Goal: Information Seeking & Learning: Learn about a topic

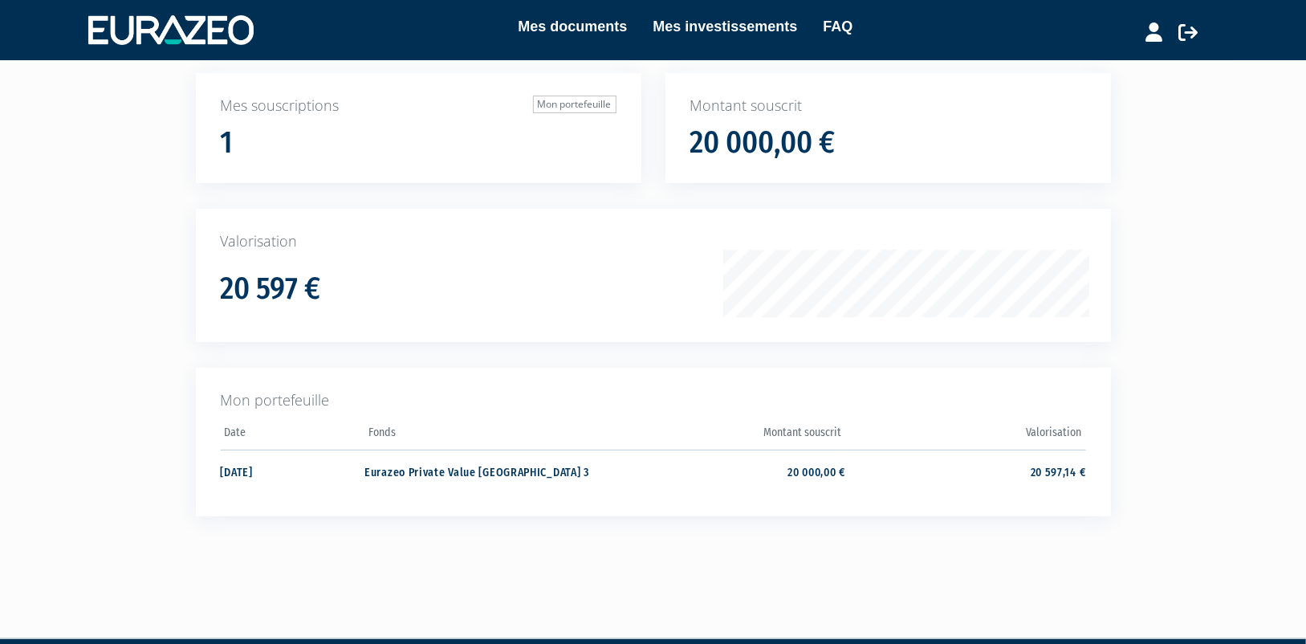
scroll to position [71, 0]
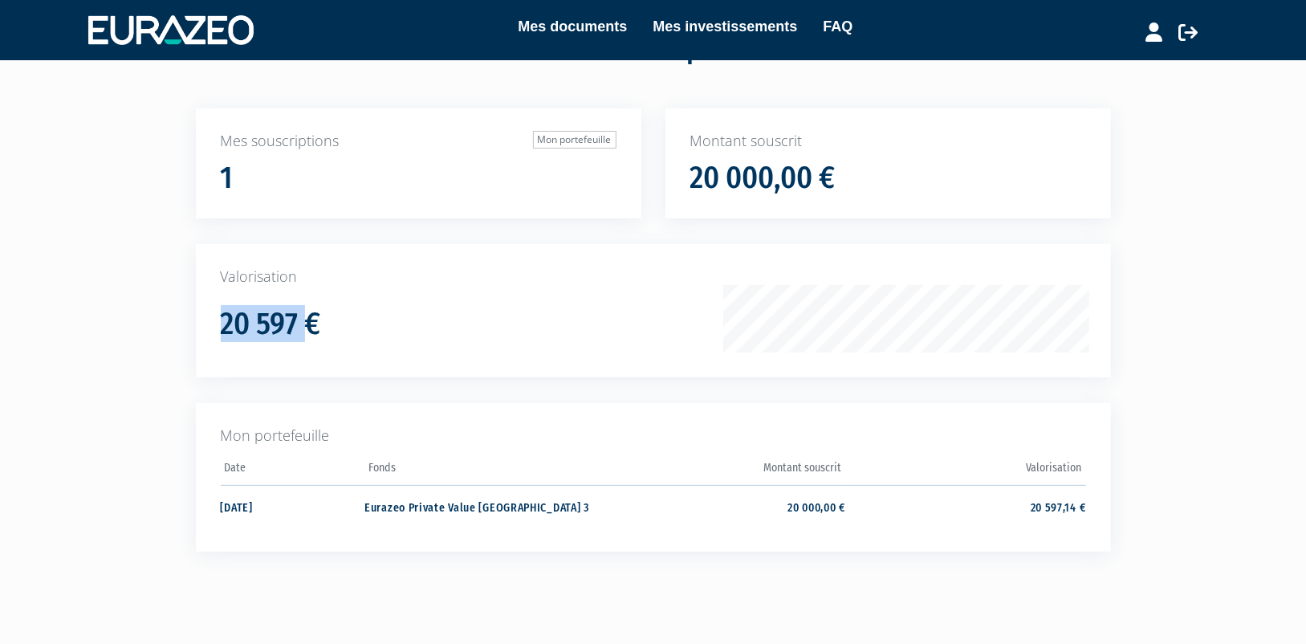
drag, startPoint x: 304, startPoint y: 312, endPoint x: 226, endPoint y: 318, distance: 78.9
click at [226, 318] on h1 "20 597 €" at bounding box center [271, 324] width 100 height 34
copy h1 "20 597"
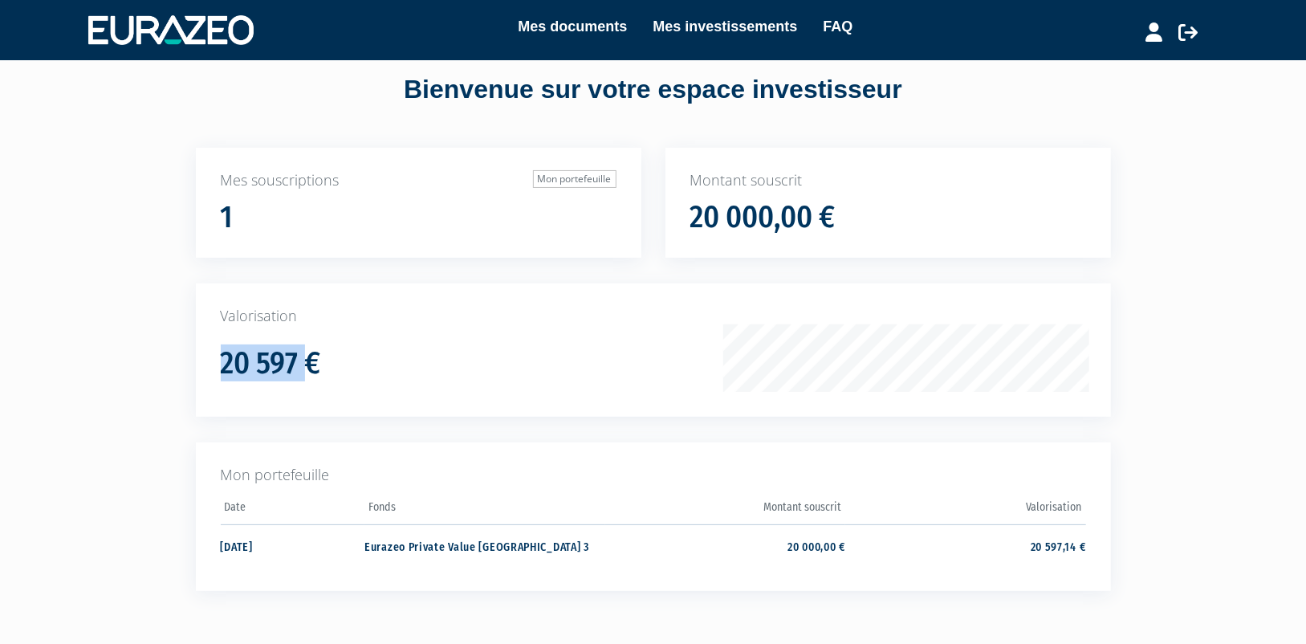
scroll to position [0, 0]
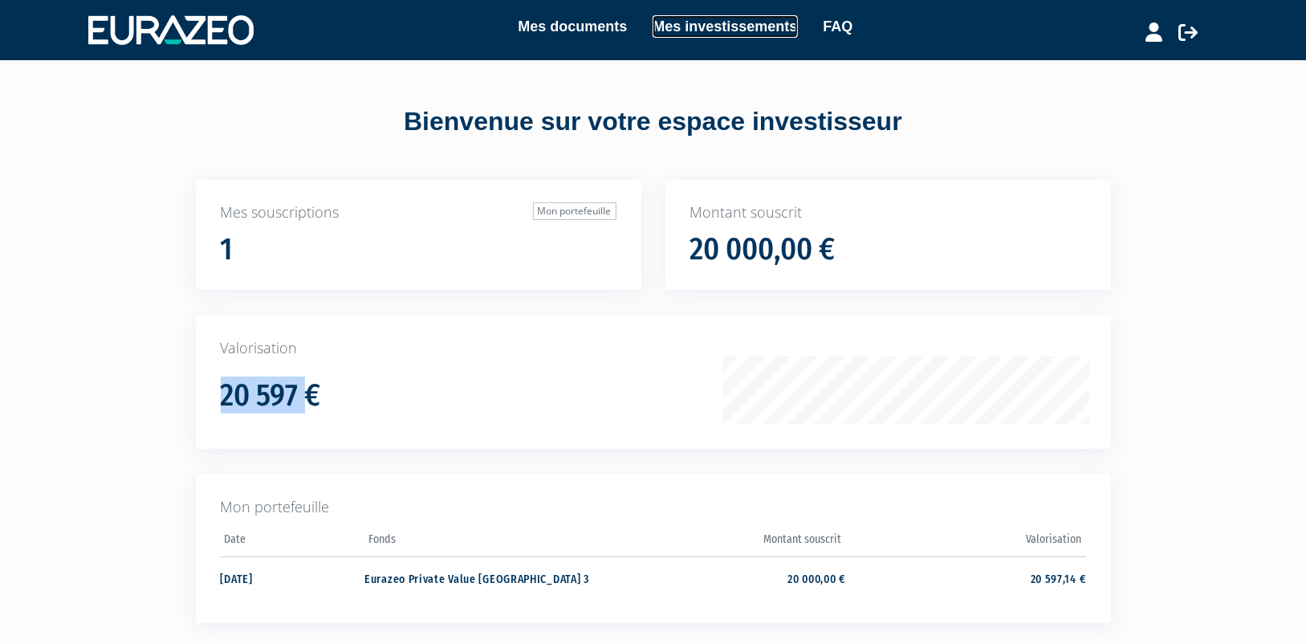
click at [714, 26] on link "Mes investissements" at bounding box center [725, 26] width 144 height 22
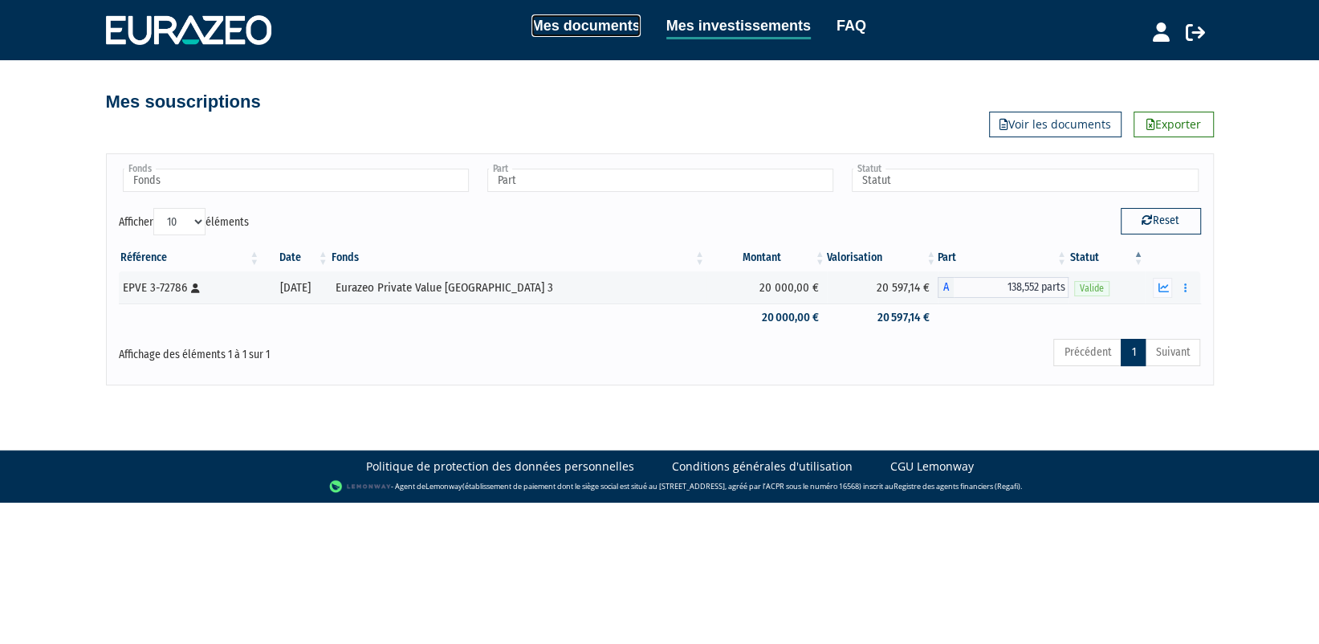
click at [586, 30] on link "Mes documents" at bounding box center [585, 25] width 109 height 22
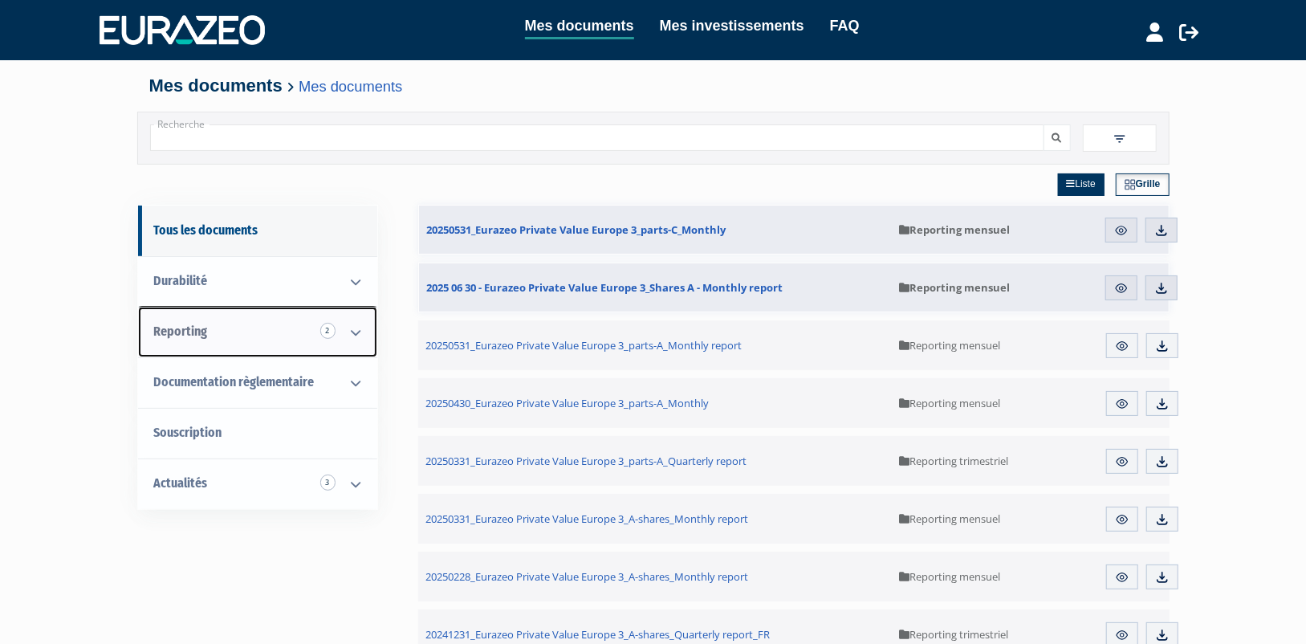
click at [351, 332] on icon at bounding box center [357, 332] width 42 height 50
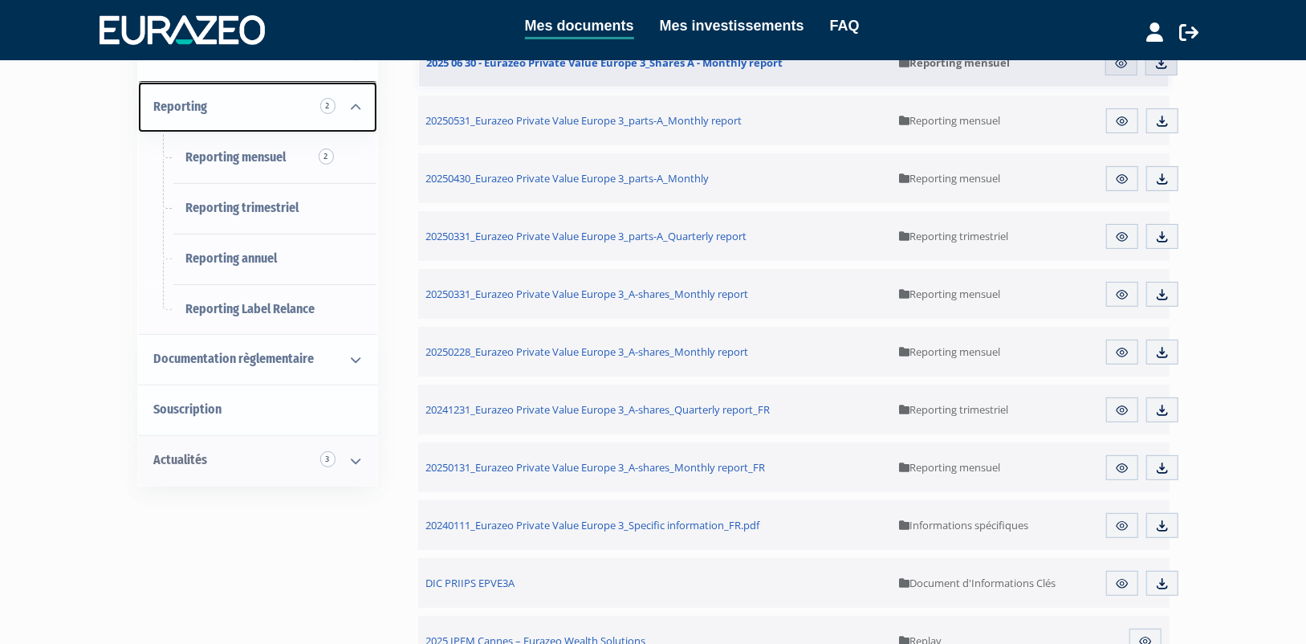
scroll to position [241, 0]
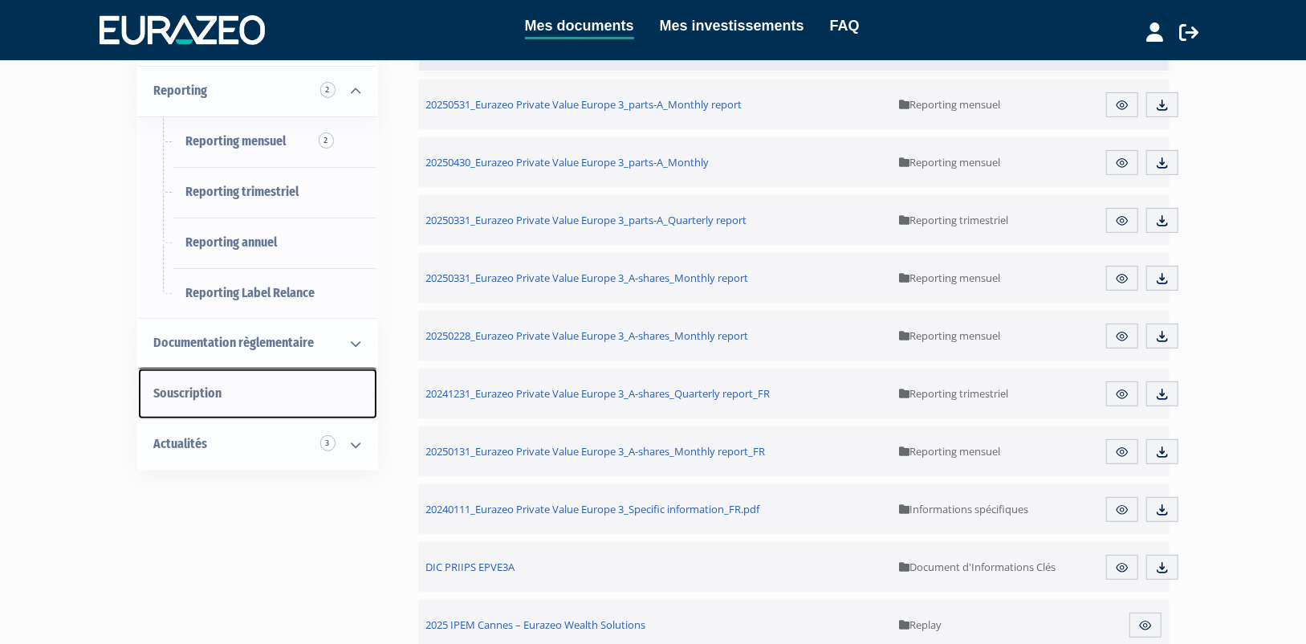
click at [307, 401] on link "Souscription" at bounding box center [257, 393] width 239 height 51
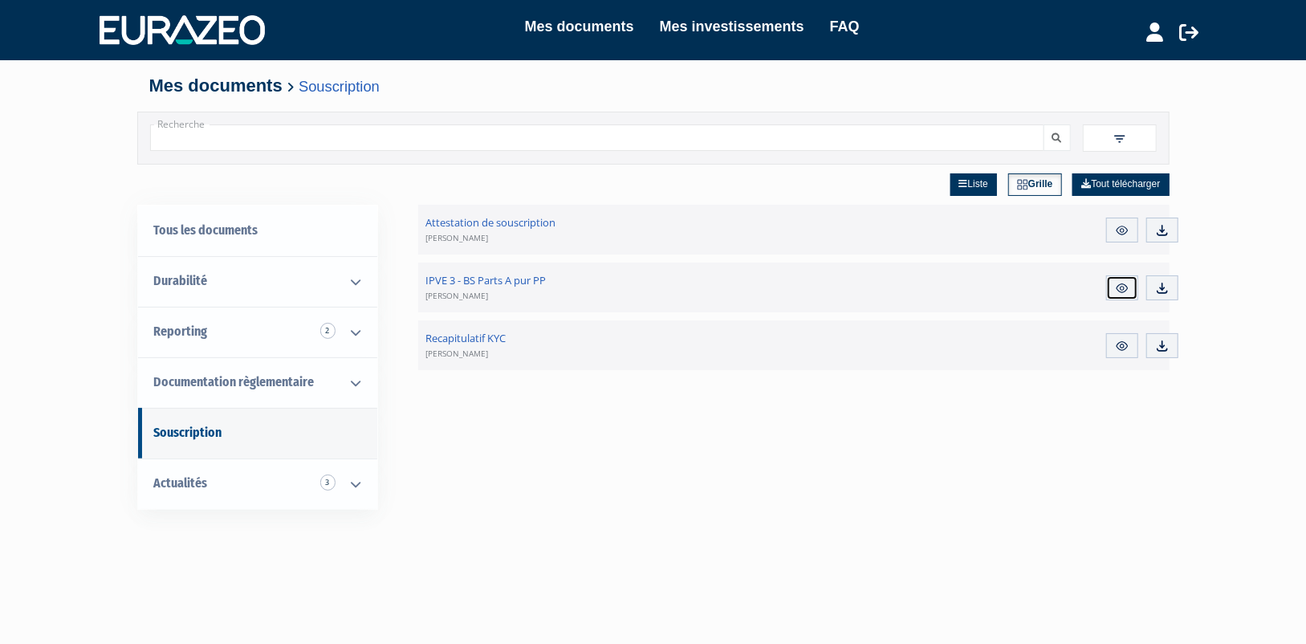
click at [1126, 287] on img at bounding box center [1122, 288] width 14 height 14
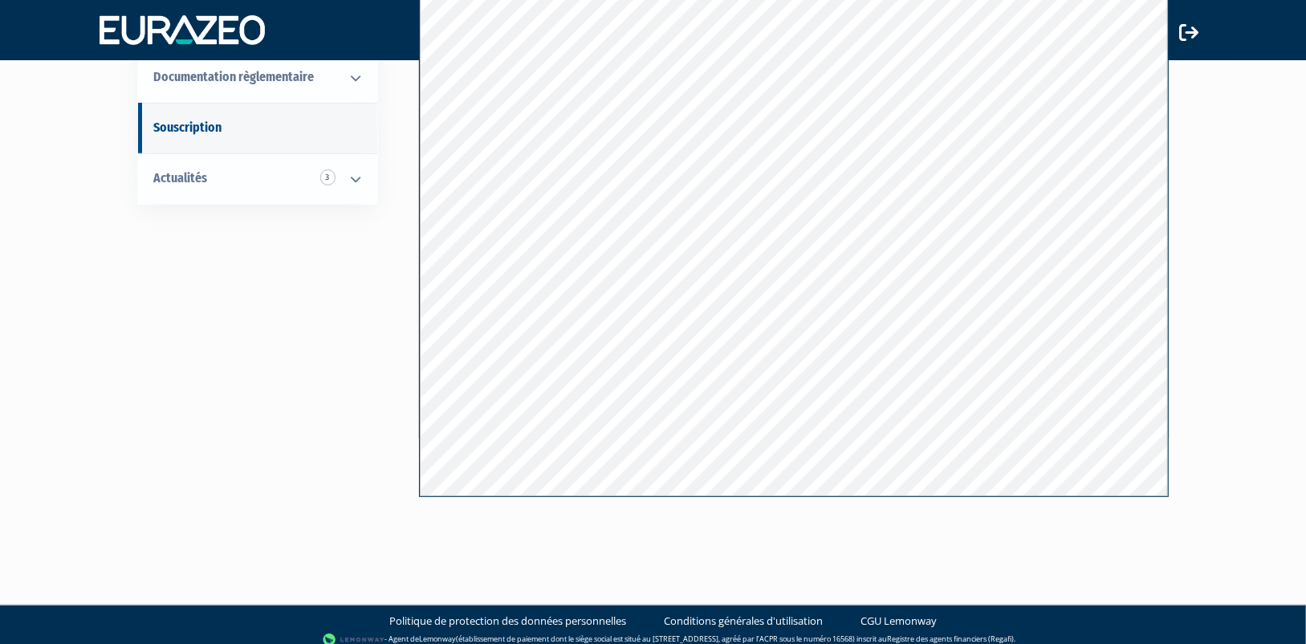
scroll to position [226, 0]
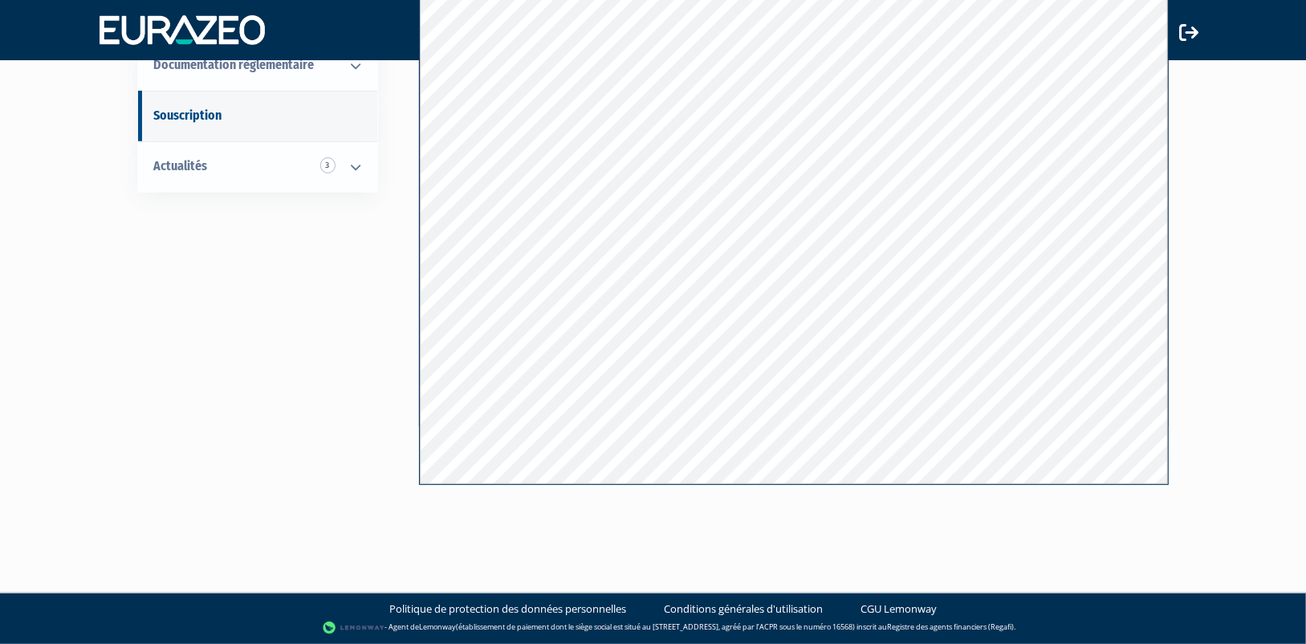
click at [1270, 412] on div "Mes documents Mes investissements FAQ Déconnexion Mes documents Mes investissem…" at bounding box center [653, 151] width 1306 height 754
click at [337, 325] on div "Tous les documents Durabilité Informations spécifiques Reporting 2 Reporting me…" at bounding box center [653, 188] width 1008 height 600
click at [333, 173] on link "Actualités 3" at bounding box center [257, 166] width 239 height 51
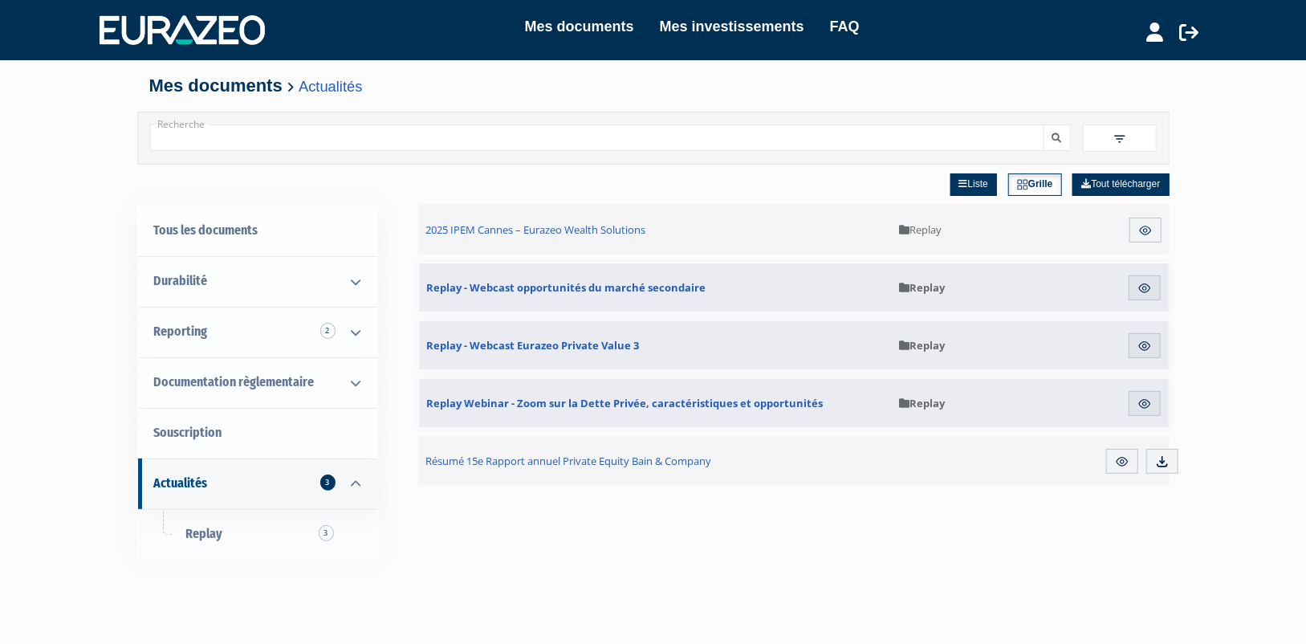
click at [541, 525] on div "Liste Grille Tout télécharger 2025 IPEM Cannes – Eurazeo Wealth Solutions Aperç…" at bounding box center [793, 487] width 751 height 644
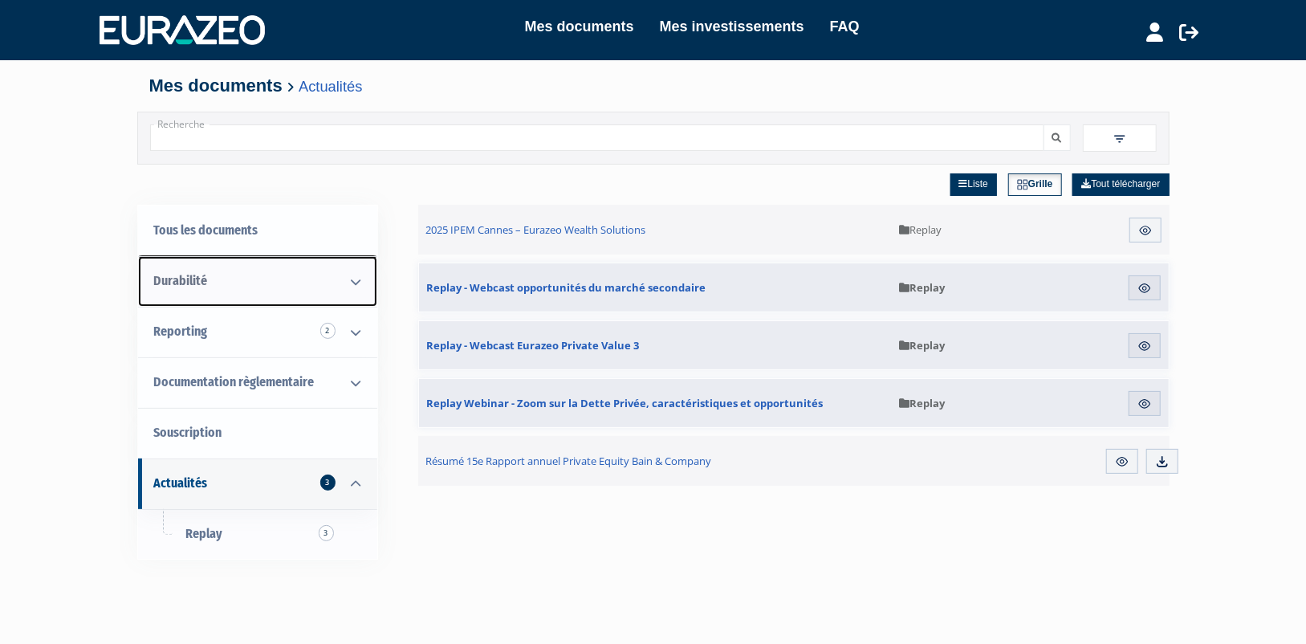
click at [349, 283] on icon at bounding box center [357, 282] width 42 height 50
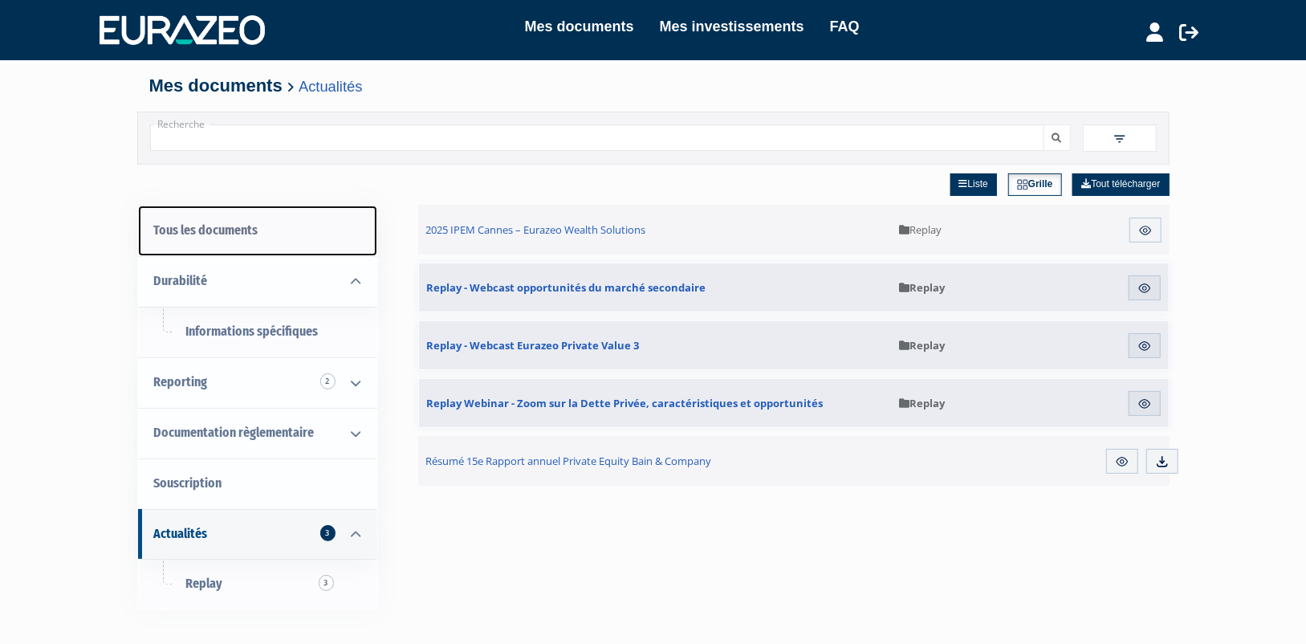
click at [244, 233] on link "Tous les documents" at bounding box center [257, 230] width 239 height 51
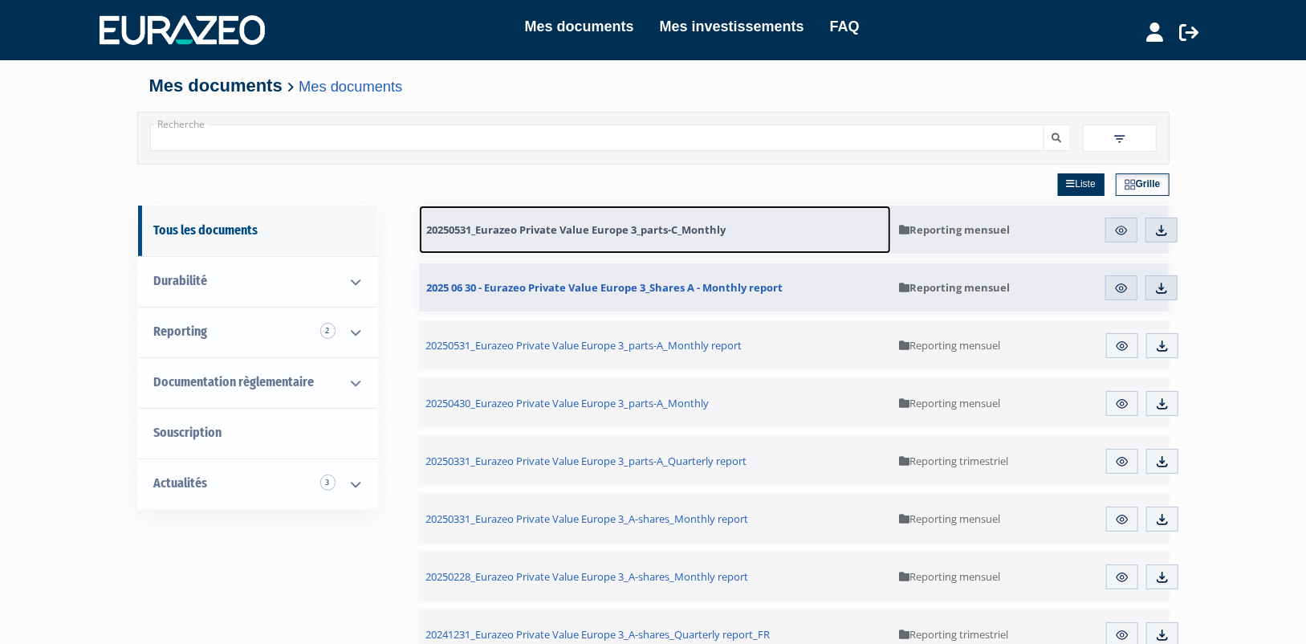
click at [621, 226] on span "20250531_Eurazeo Private Value Europe 3_parts-C_Monthly" at bounding box center [576, 229] width 299 height 14
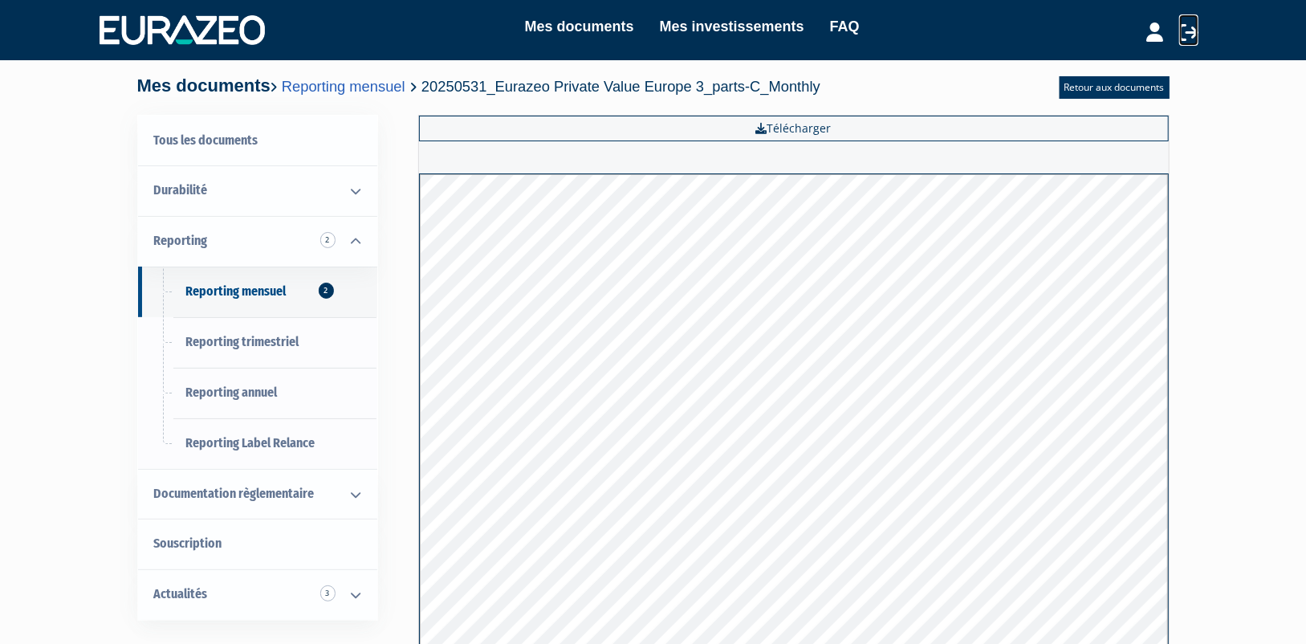
click at [1190, 34] on icon at bounding box center [1188, 31] width 19 height 19
